Goal: Use online tool/utility: Utilize a website feature to perform a specific function

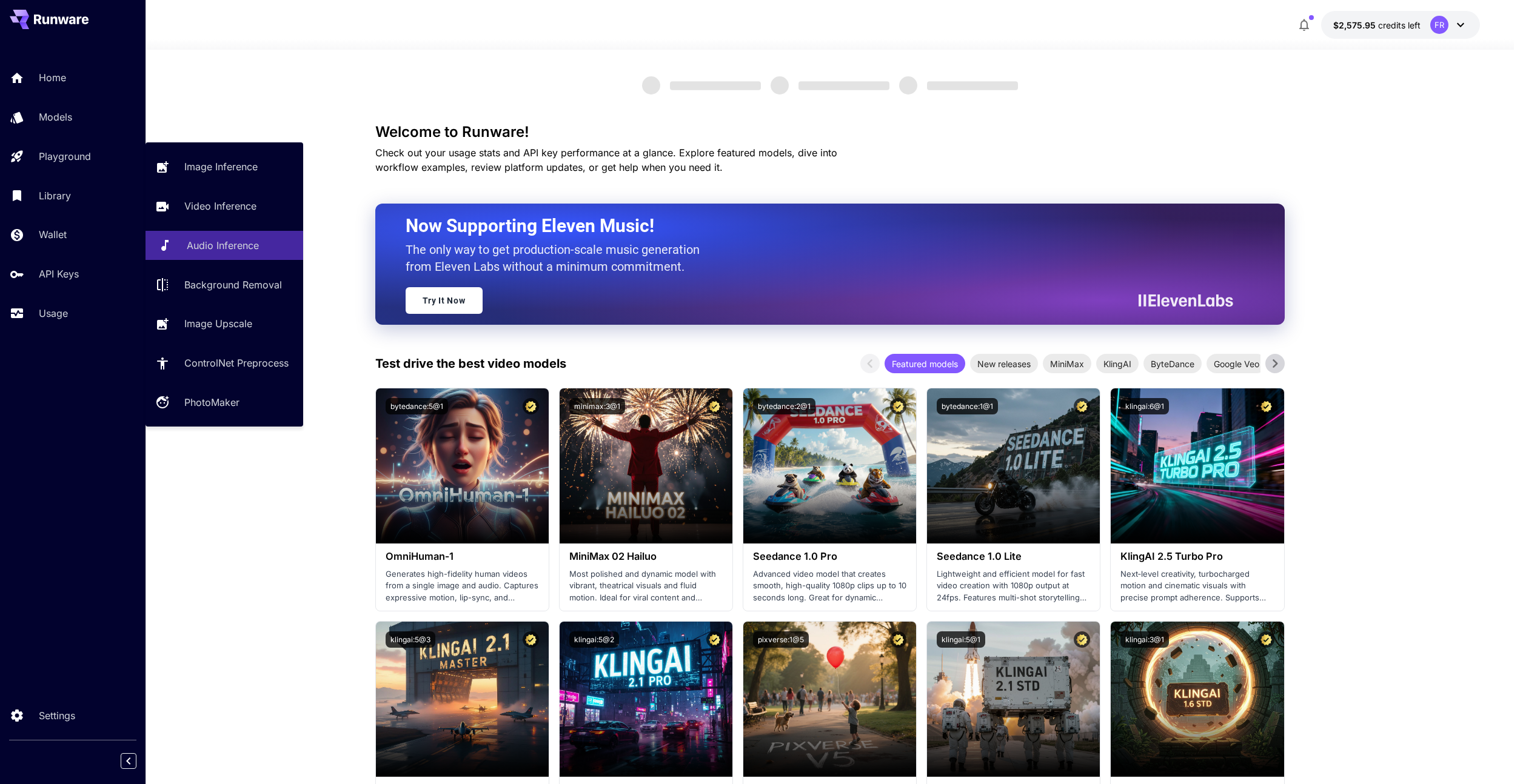
click at [224, 250] on p "Audio Inference" at bounding box center [222, 245] width 72 height 14
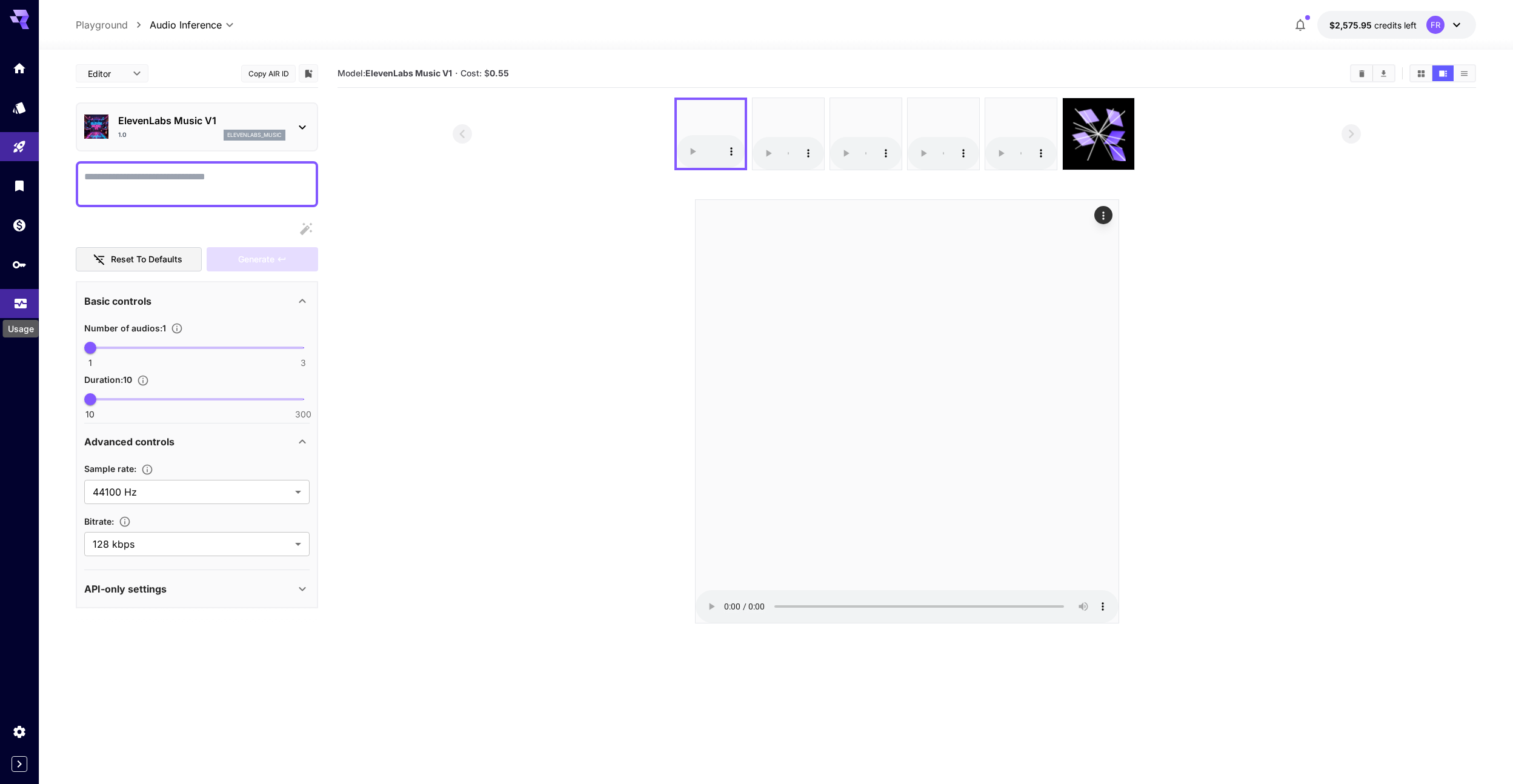
click at [21, 304] on icon "Usage" at bounding box center [20, 302] width 12 height 6
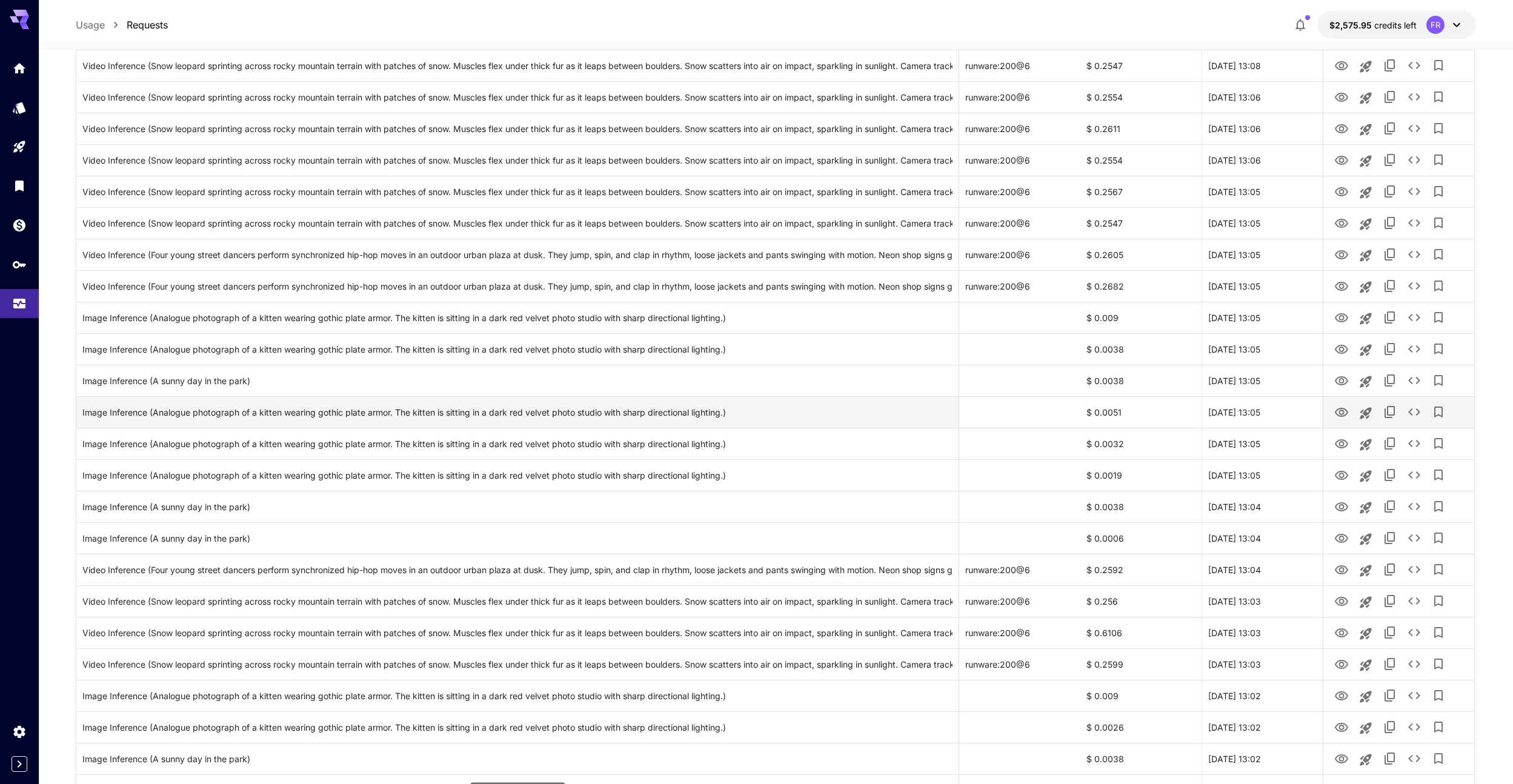
scroll to position [1098, 0]
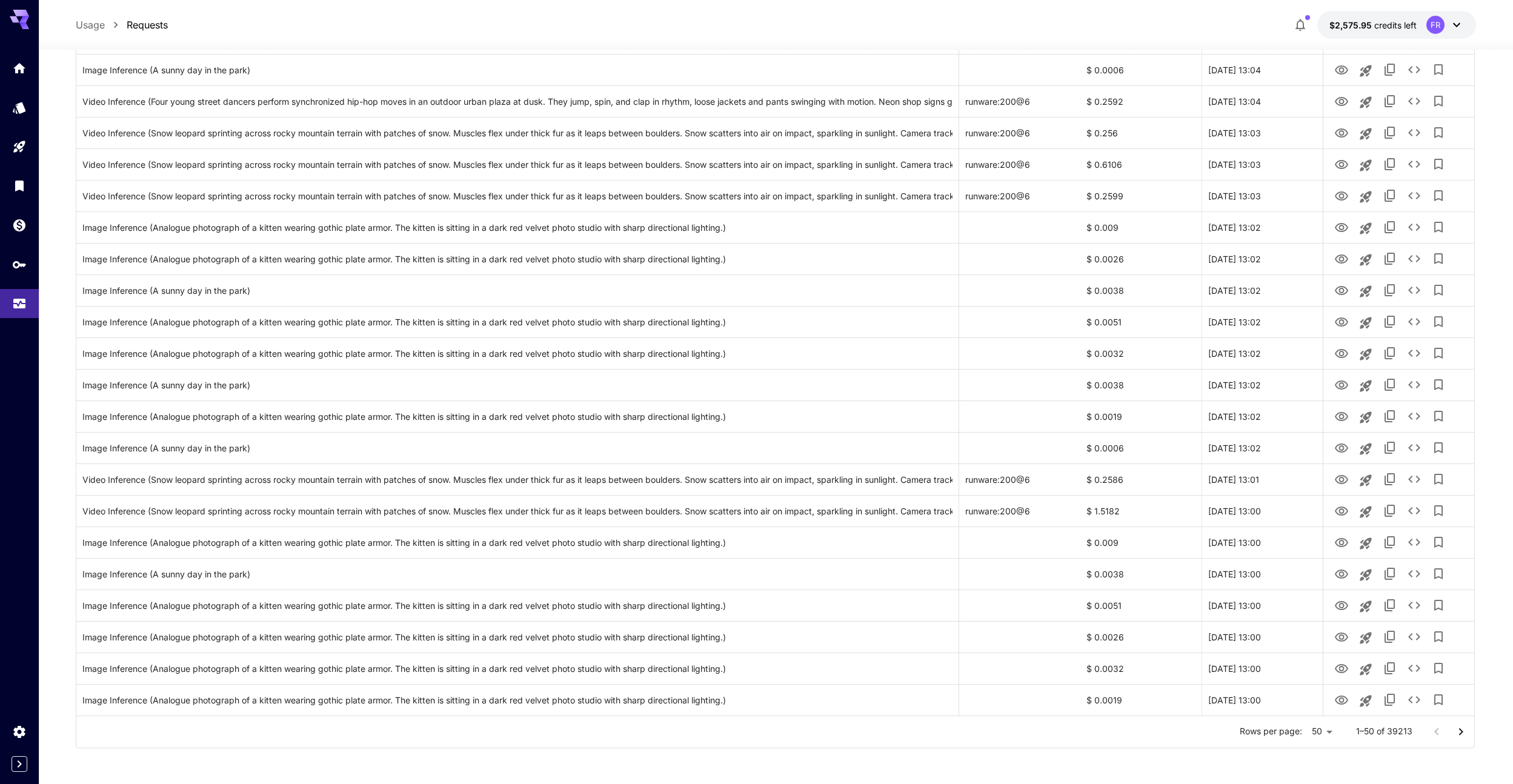
click at [1458, 732] on icon "Go to next page" at bounding box center [1460, 731] width 14 height 14
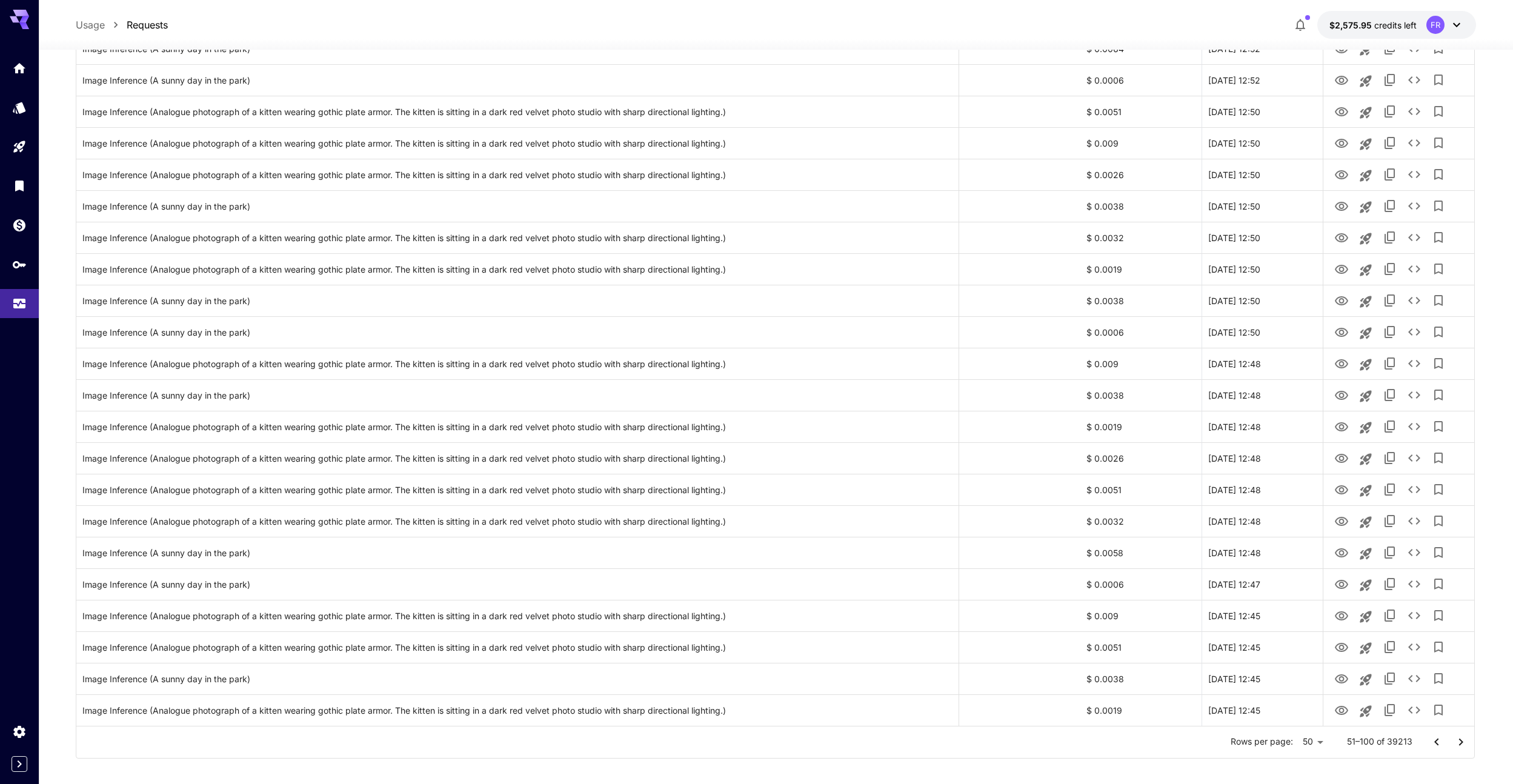
scroll to position [1070, 0]
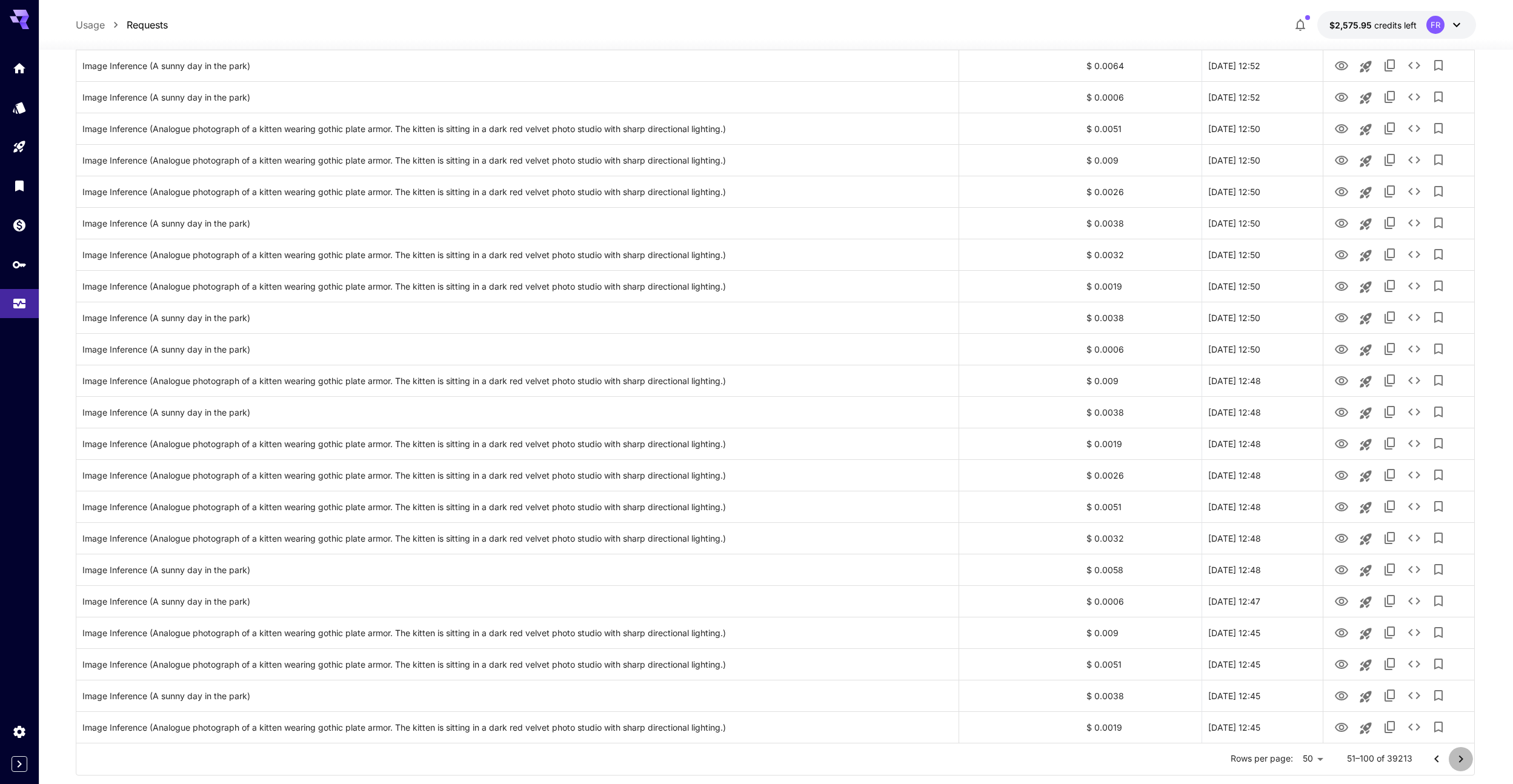
click at [1461, 759] on icon "Go to next page" at bounding box center [1460, 759] width 4 height 8
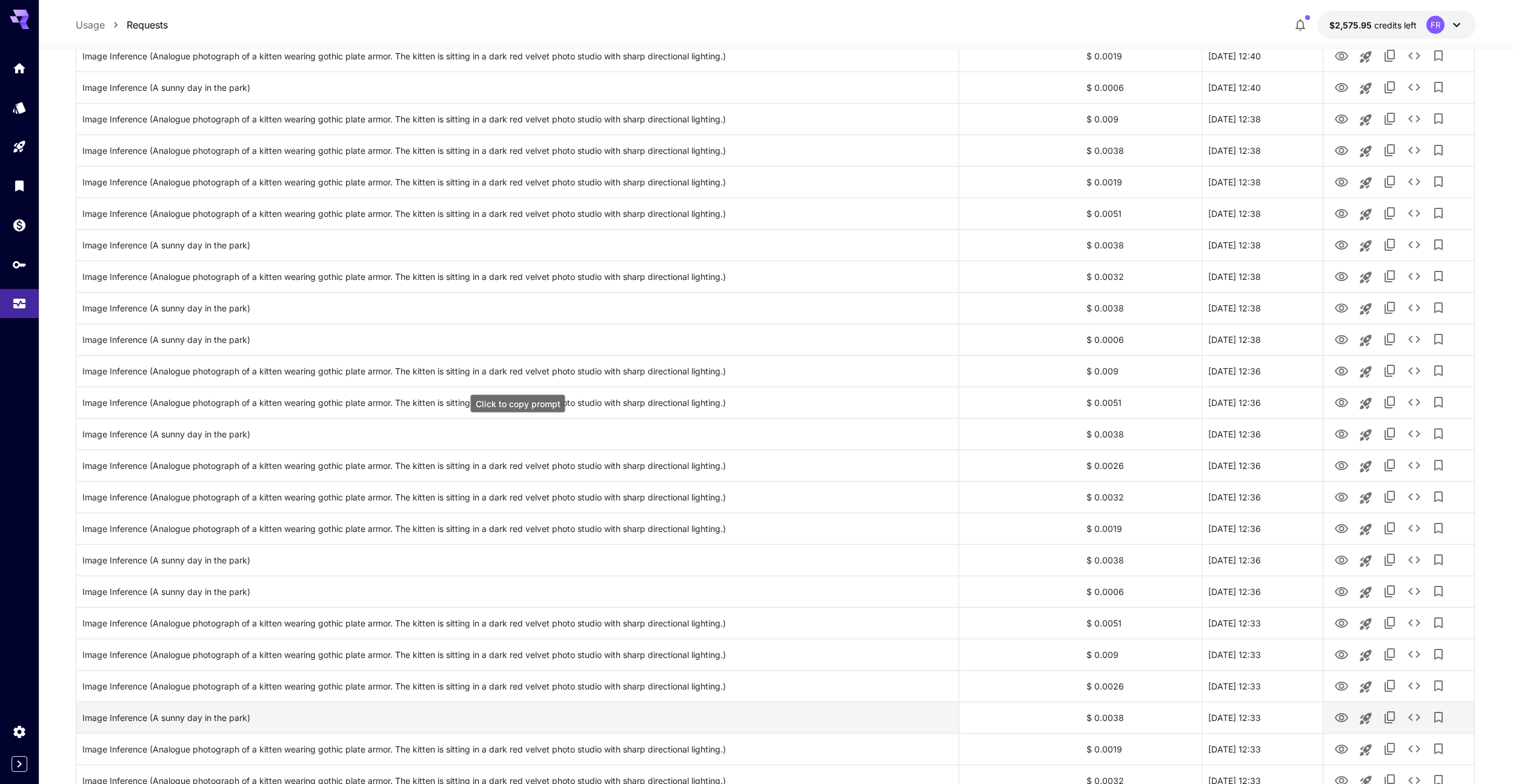
scroll to position [1098, 0]
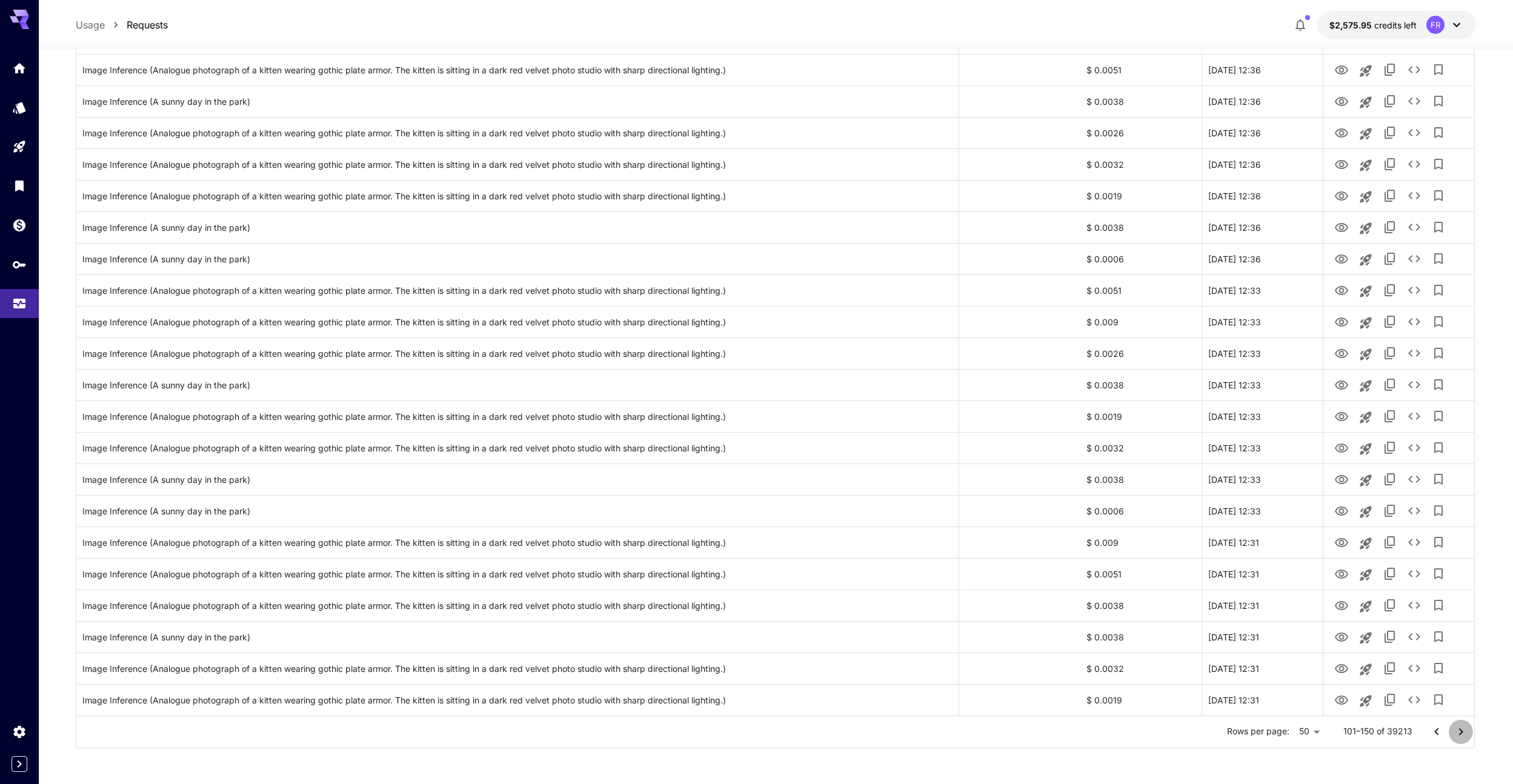
click at [1467, 728] on icon "Go to next page" at bounding box center [1460, 731] width 14 height 14
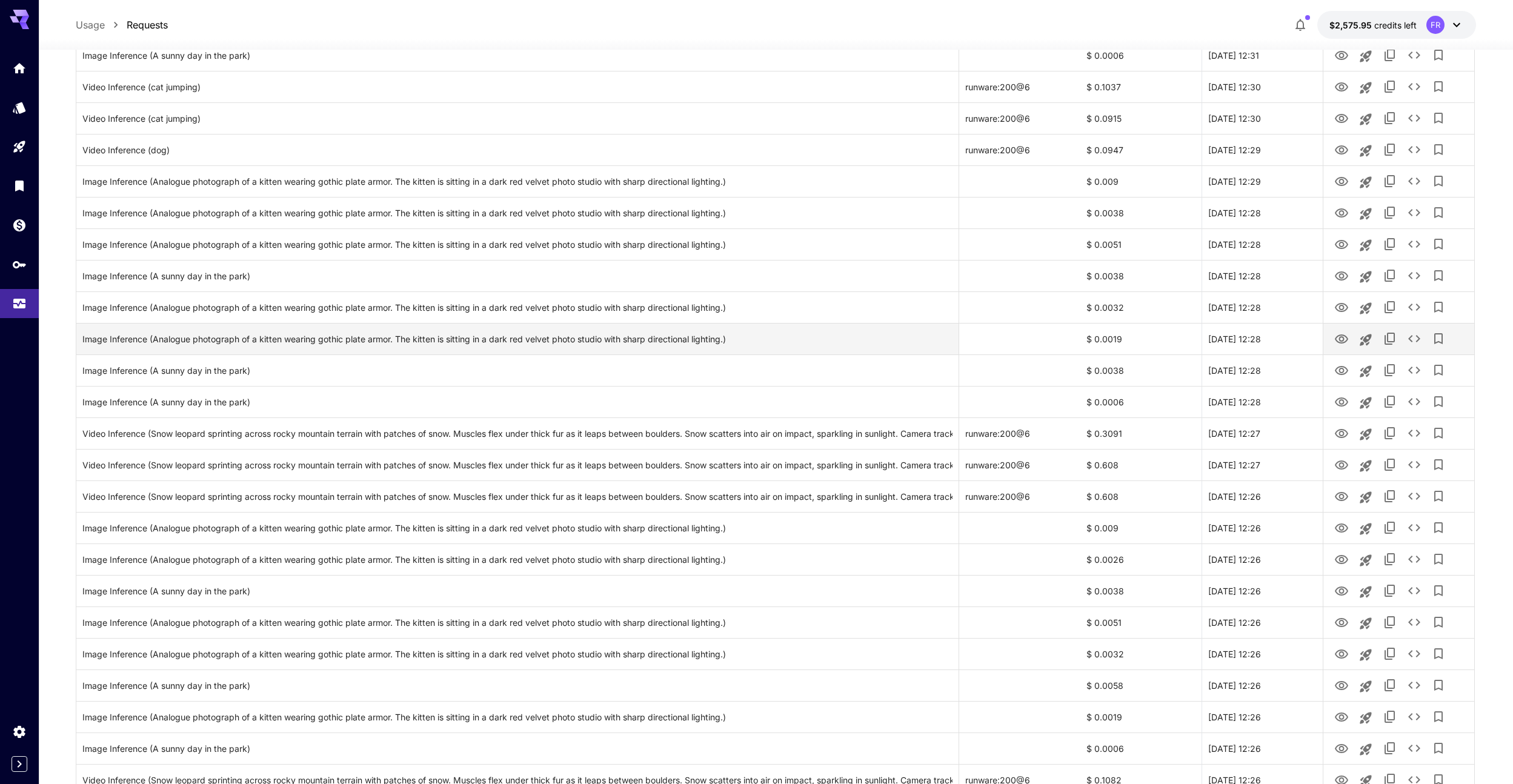
scroll to position [0, 0]
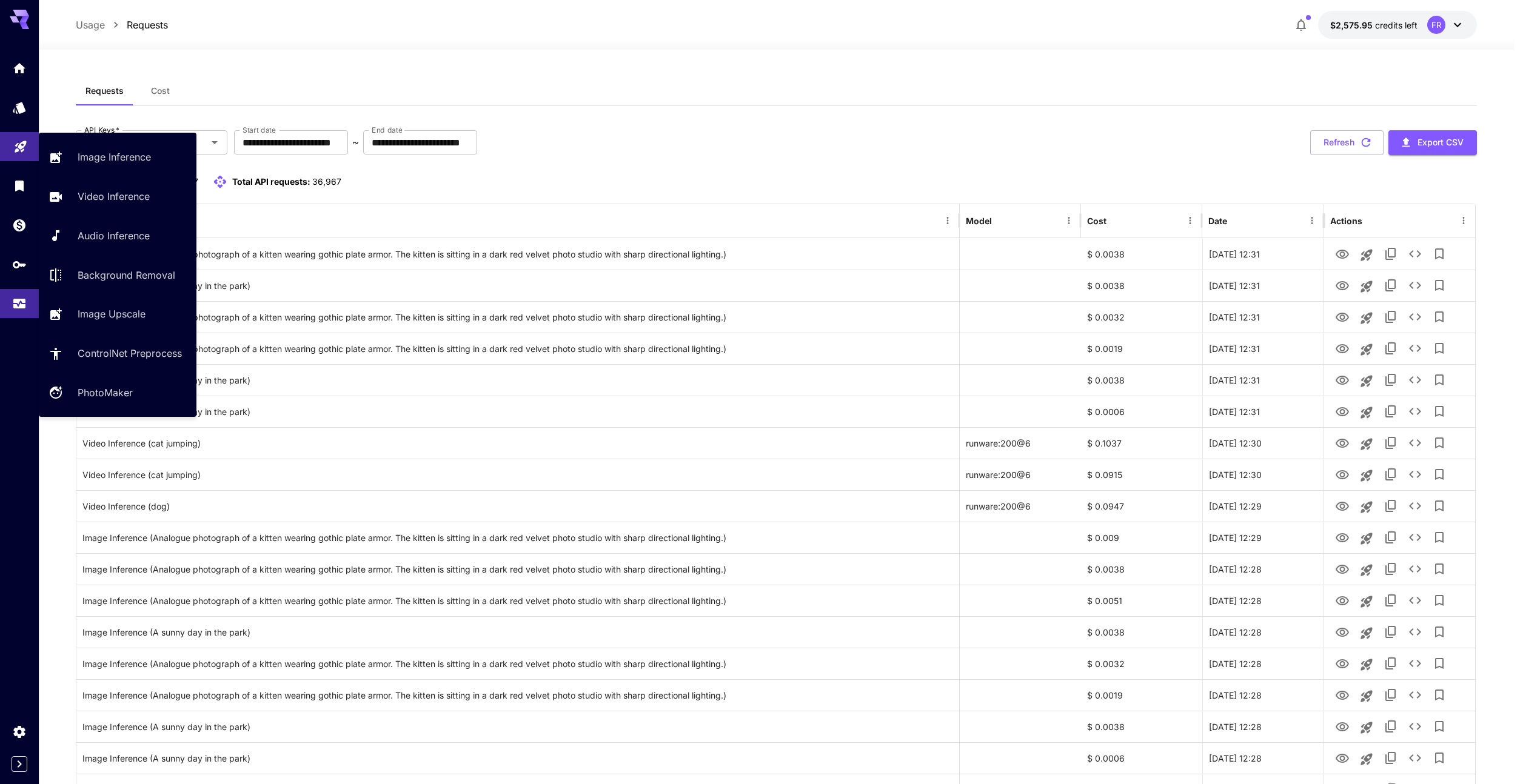
click at [27, 148] on icon "Playground" at bounding box center [20, 143] width 14 height 14
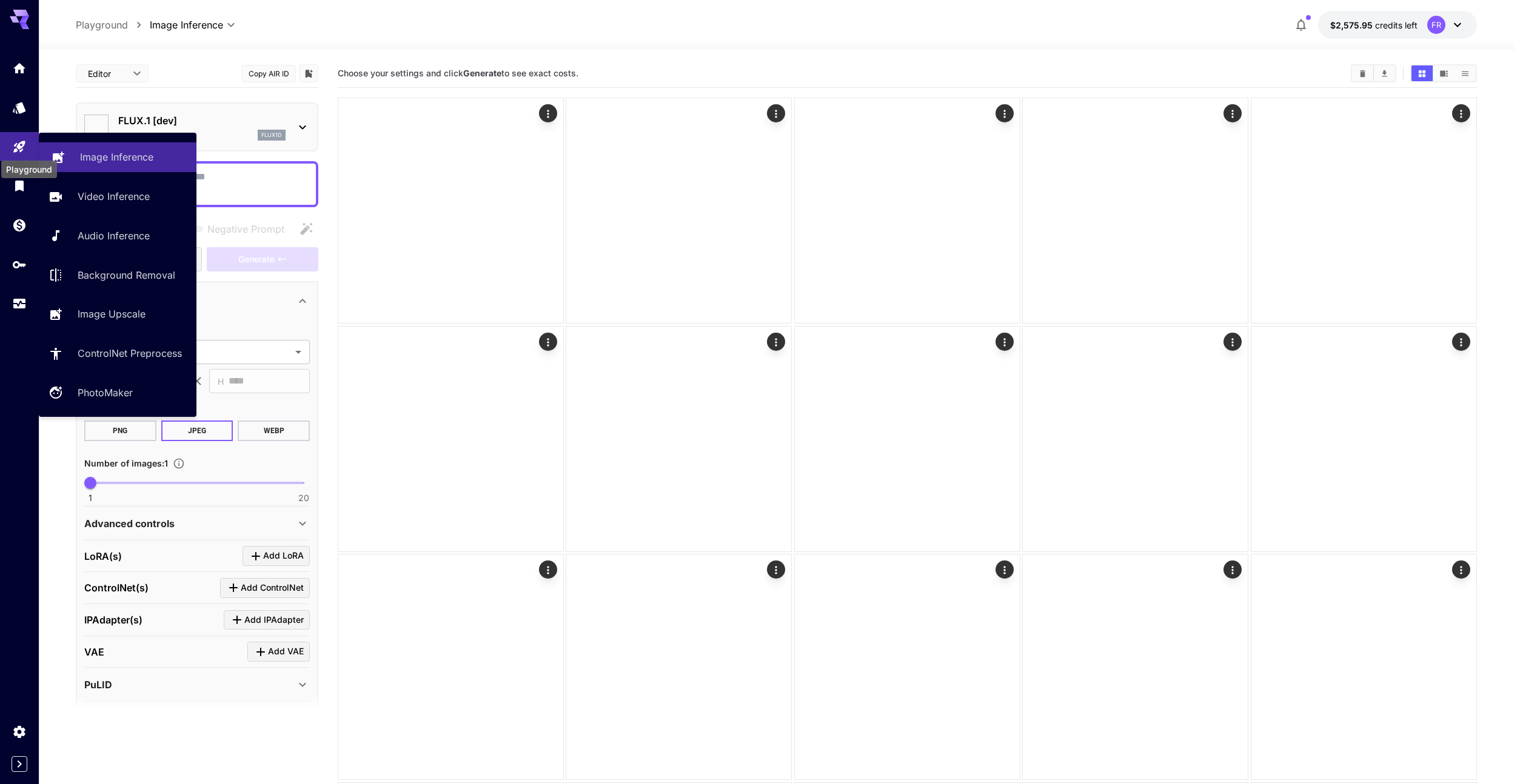
type input "**********"
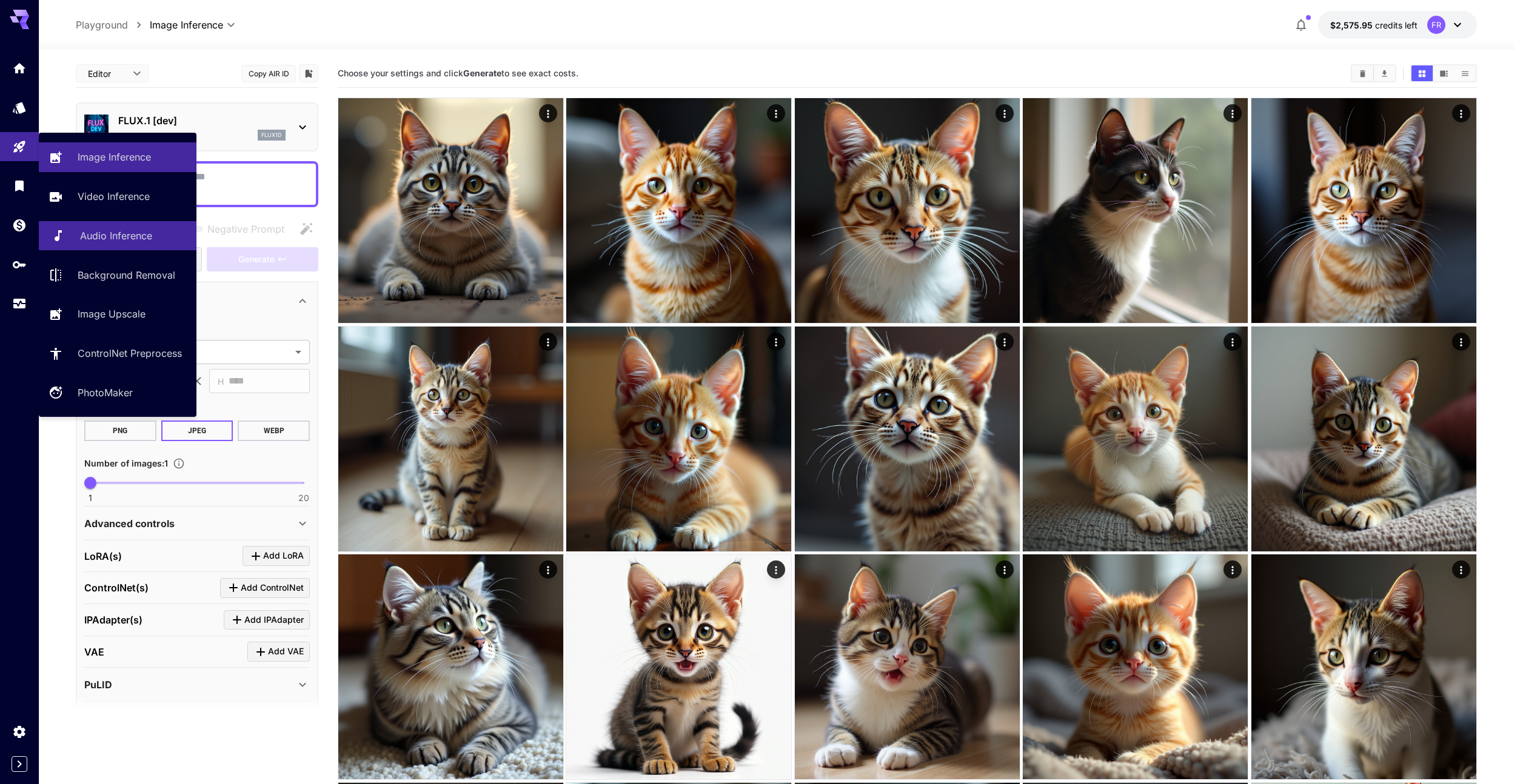
click at [111, 229] on link "Audio Inference" at bounding box center [118, 235] width 158 height 30
type input "**********"
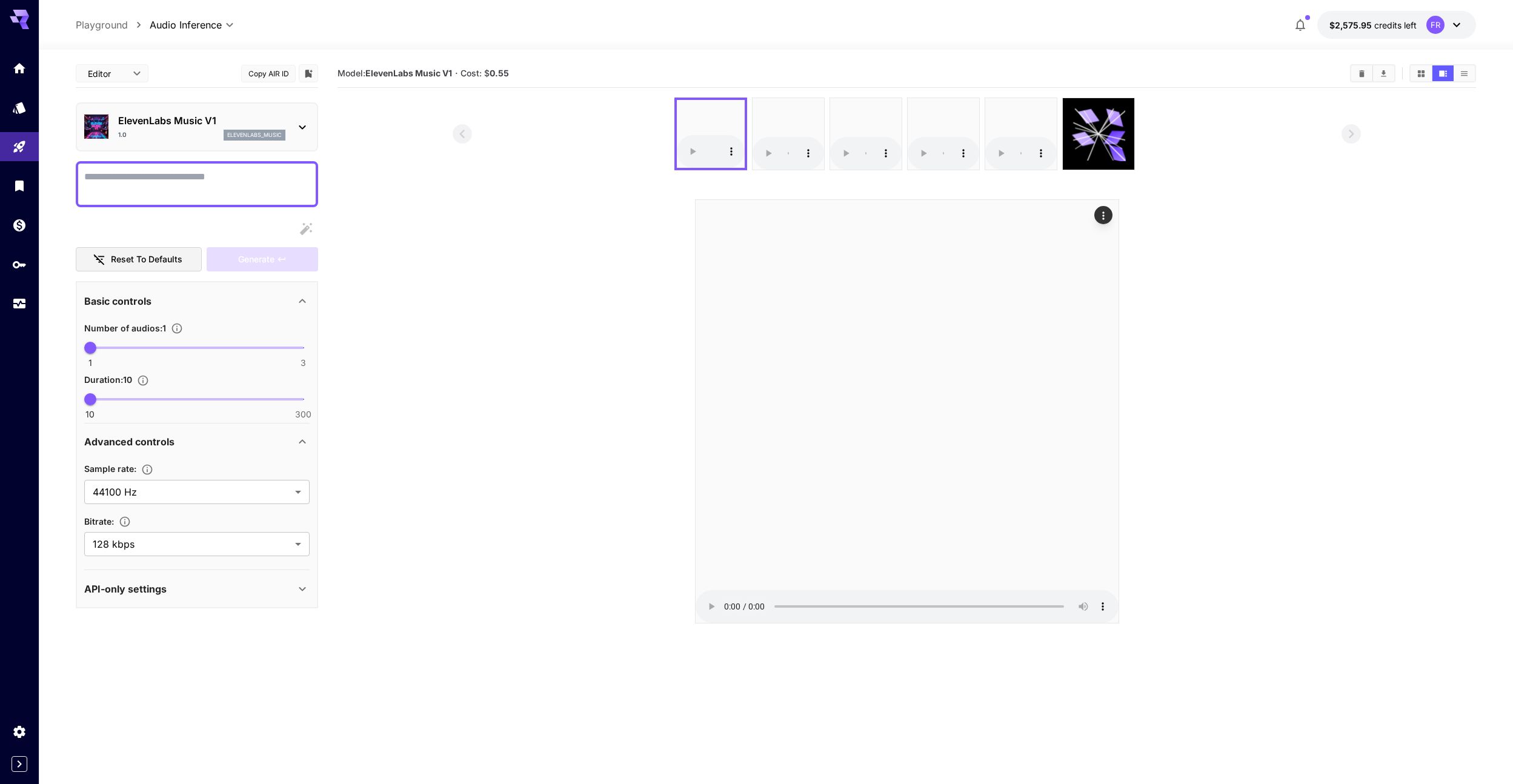
click at [192, 176] on textarea "Display cost in response" at bounding box center [196, 184] width 225 height 29
type textarea "*"
type textarea "*********"
click at [264, 257] on div "Generate" at bounding box center [262, 259] width 111 height 25
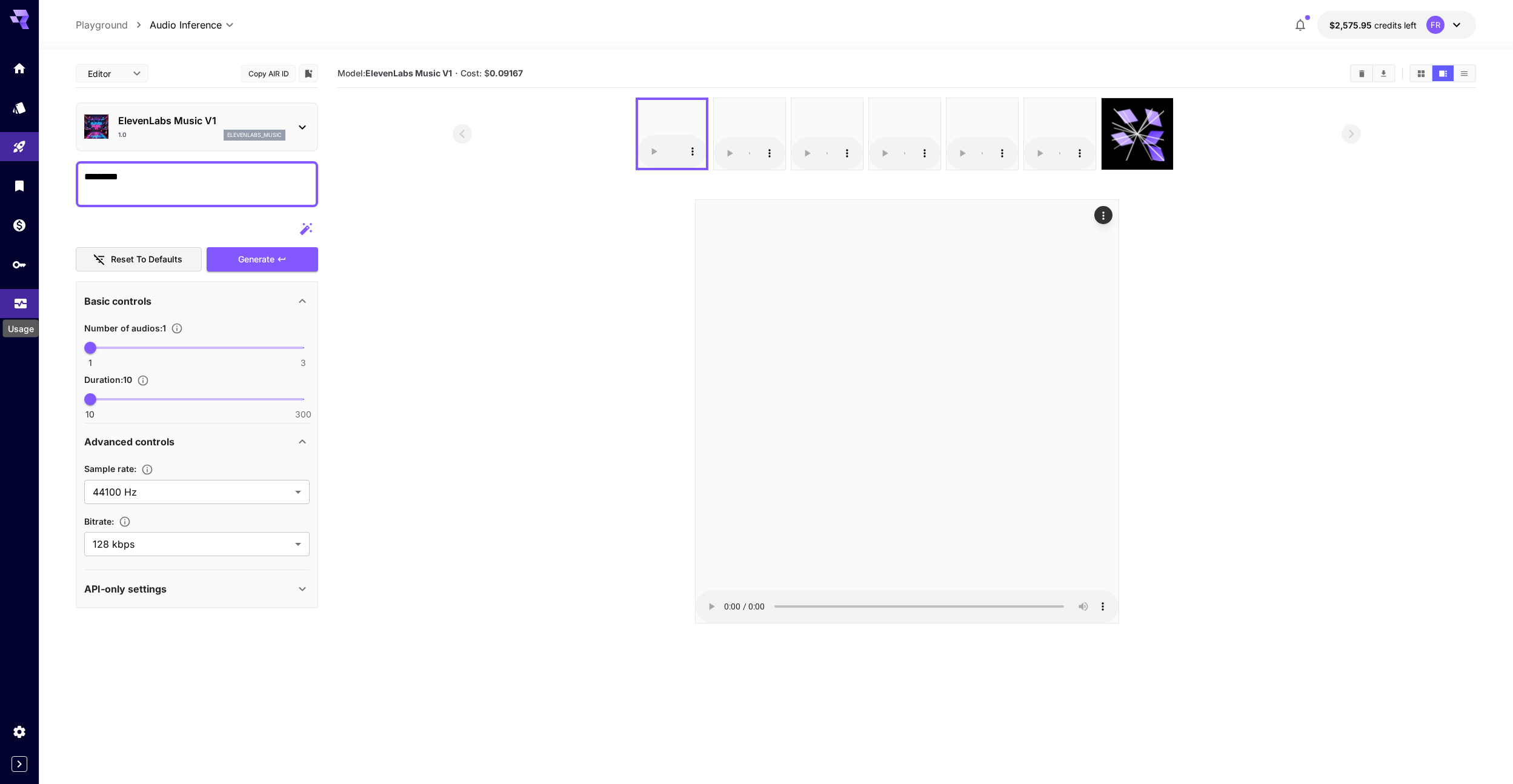
click at [23, 304] on icon "Usage" at bounding box center [20, 302] width 12 height 6
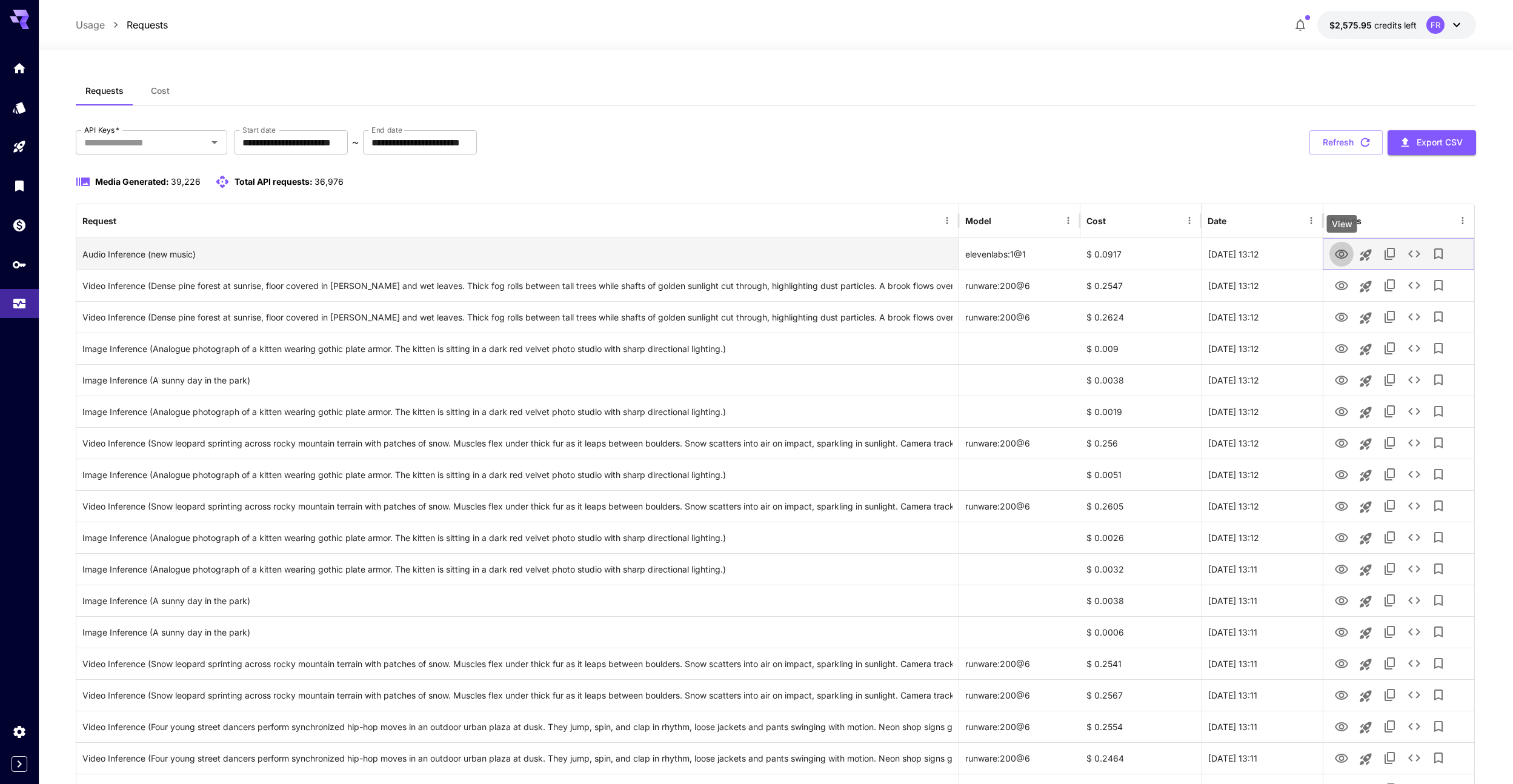
click at [1344, 254] on icon "View" at bounding box center [1342, 254] width 14 height 14
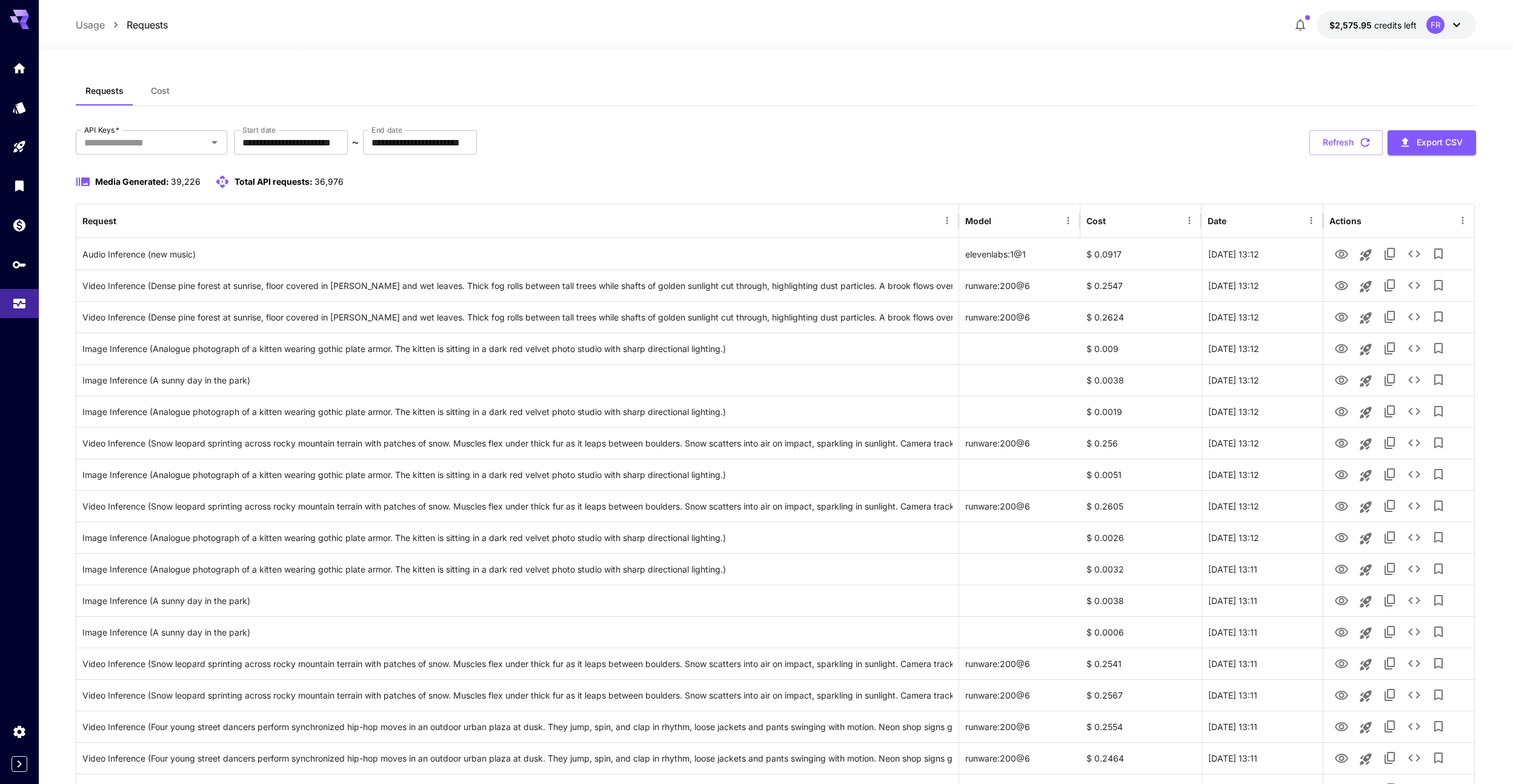
click at [1294, 197] on div "Media Generated: 39,226 Total API requests: 36,976" at bounding box center [776, 189] width 1401 height 29
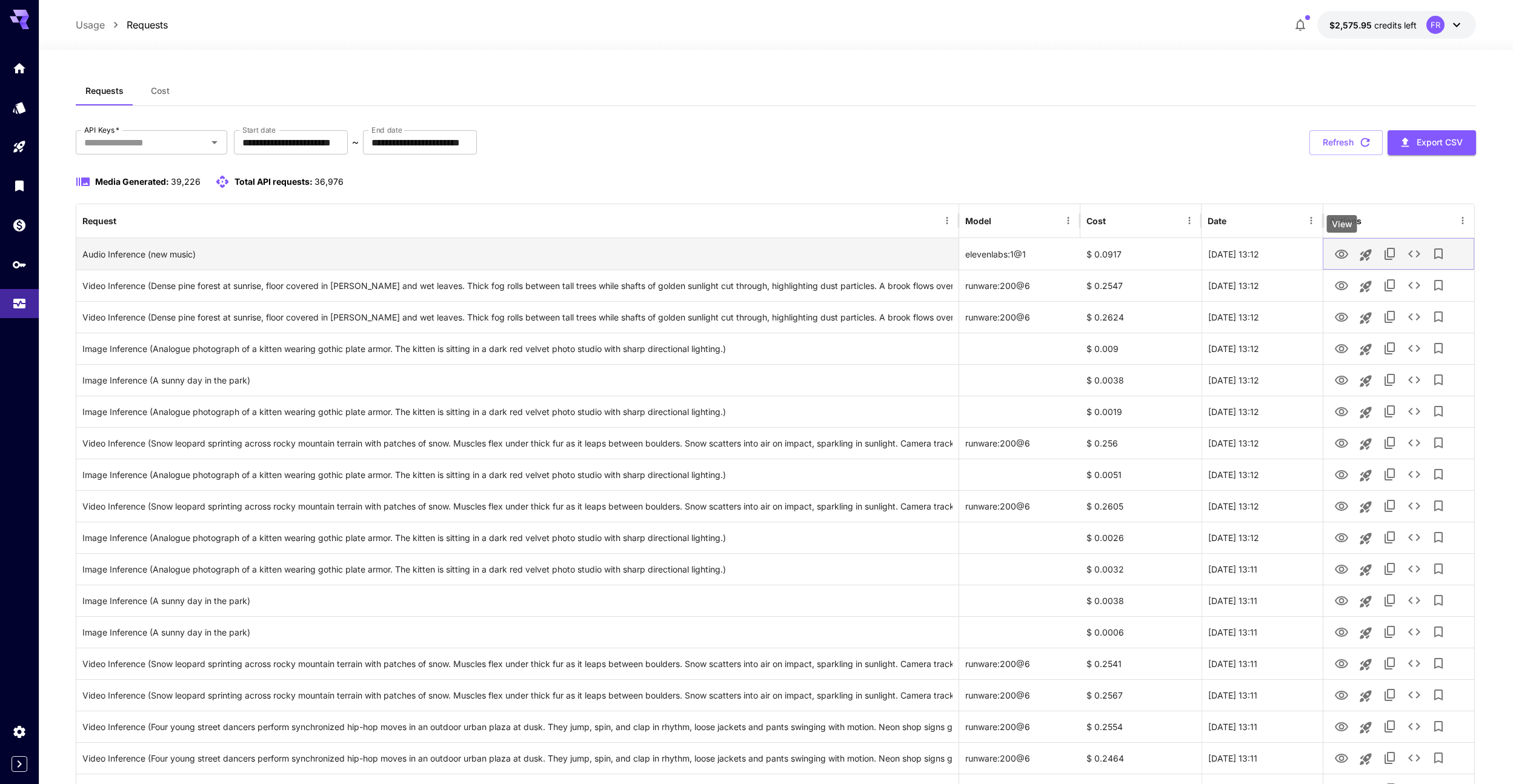
click at [1342, 255] on icon "View" at bounding box center [1342, 254] width 14 height 14
